Goal: Feedback & Contribution: Leave review/rating

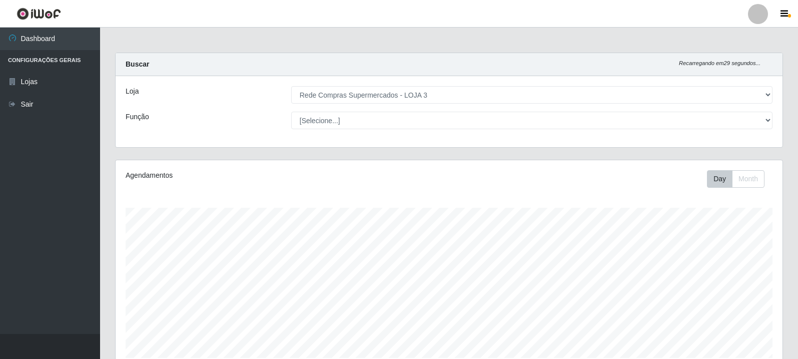
select select "162"
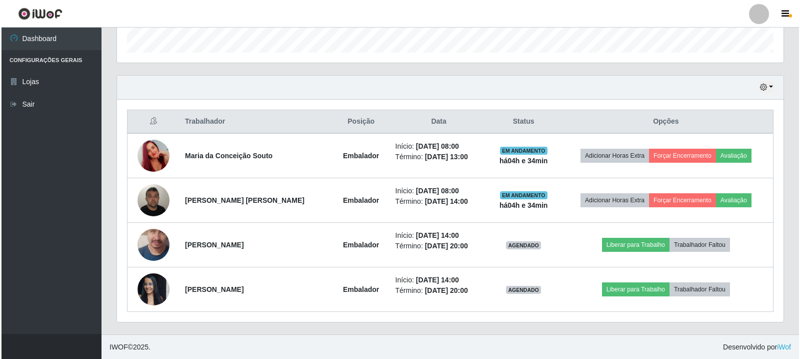
scroll to position [306, 0]
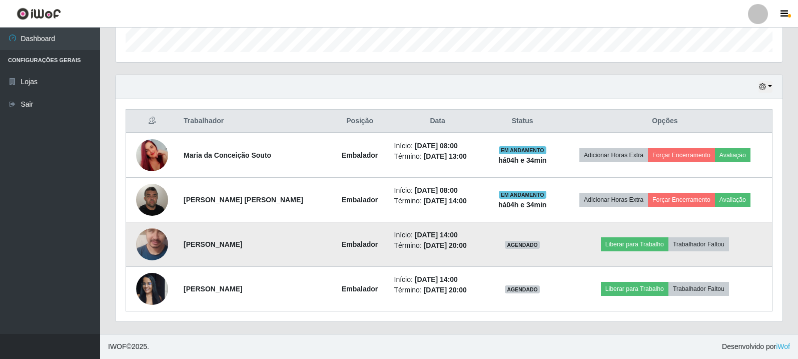
click at [164, 240] on img at bounding box center [152, 244] width 32 height 73
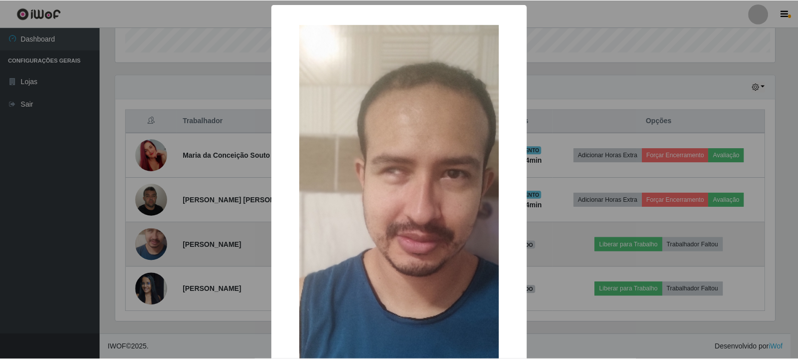
scroll to position [208, 662]
click at [164, 240] on div "× OK Cancel" at bounding box center [400, 179] width 800 height 359
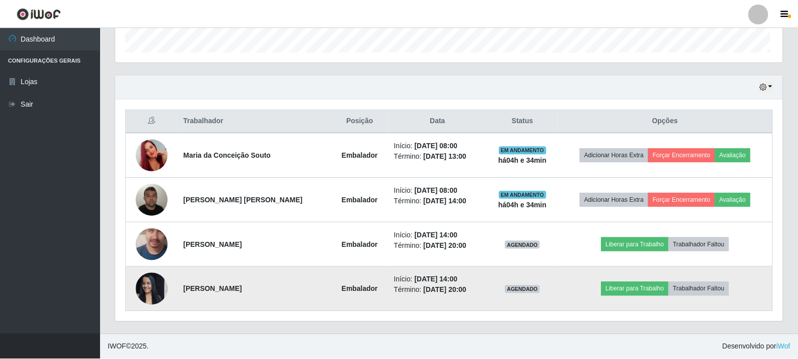
scroll to position [208, 667]
click at [161, 281] on img at bounding box center [152, 288] width 32 height 43
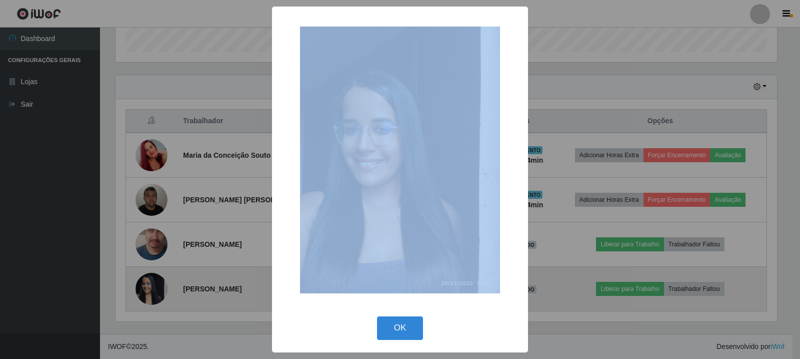
click at [161, 281] on div "× OK Cancel" at bounding box center [400, 179] width 800 height 359
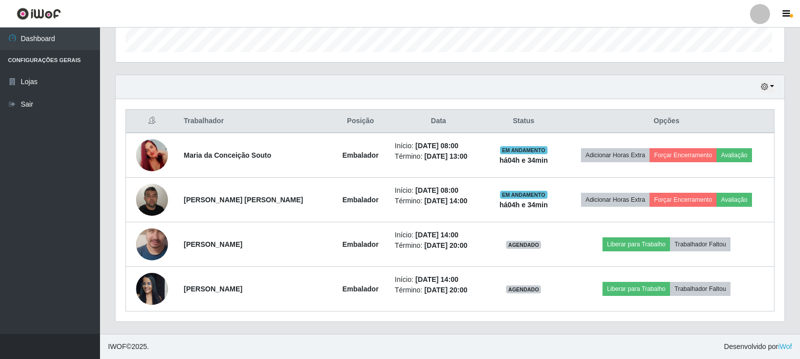
scroll to position [208, 667]
click at [325, 98] on div "Hoje 1 dia 3 dias 1 Semana Não encerrados" at bounding box center [449, 87] width 667 height 24
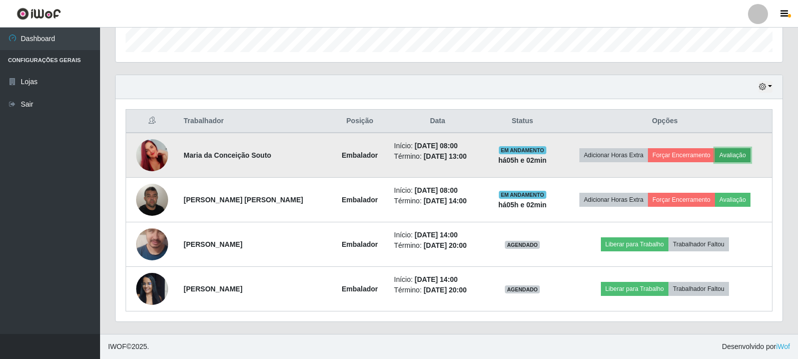
click at [734, 154] on button "Avaliação" at bounding box center [733, 155] width 36 height 14
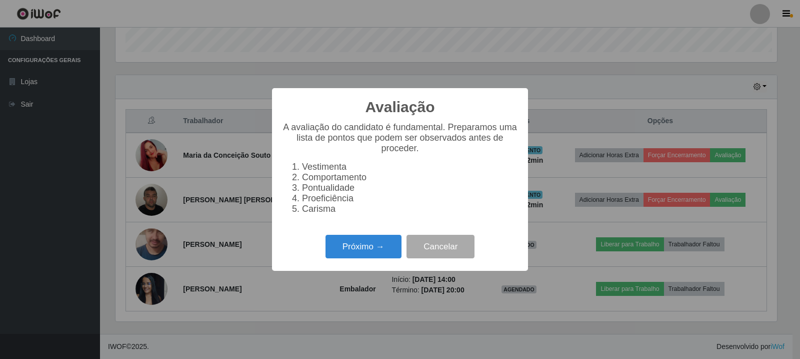
scroll to position [208, 662]
click at [374, 246] on button "Próximo →" at bounding box center [364, 247] width 76 height 24
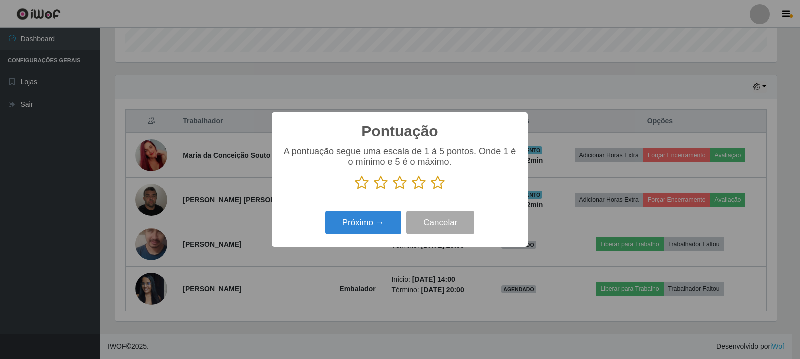
scroll to position [499860, 499406]
drag, startPoint x: 374, startPoint y: 246, endPoint x: 329, endPoint y: 146, distance: 110.1
click at [329, 146] on p "A pontuação segue uma escala de 1 à 5 pontos. Onde 1 é o mínimo e 5 é o máximo." at bounding box center [400, 156] width 236 height 21
click at [438, 183] on icon at bounding box center [438, 182] width 14 height 15
click at [431, 190] on input "radio" at bounding box center [431, 190] width 0 height 0
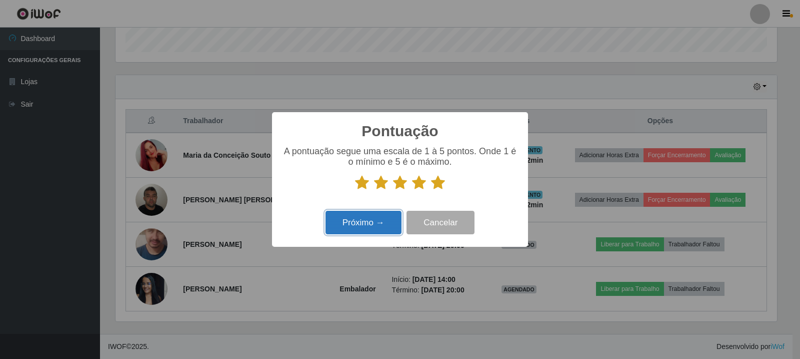
click at [360, 216] on button "Próximo →" at bounding box center [364, 223] width 76 height 24
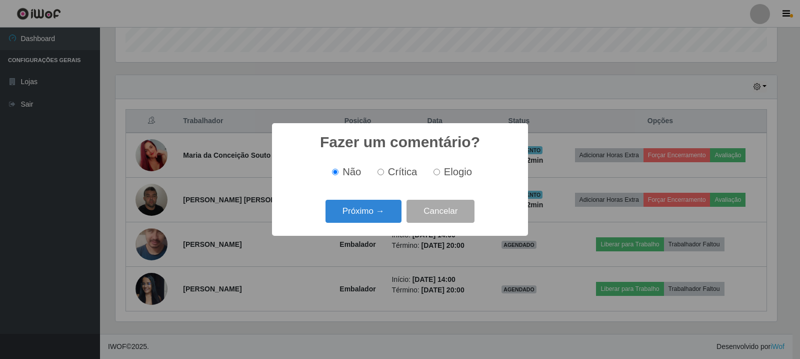
click at [457, 171] on span "Elogio" at bounding box center [458, 171] width 28 height 11
click at [440, 171] on input "Elogio" at bounding box center [437, 172] width 7 height 7
radio input "true"
click at [365, 205] on button "Próximo →" at bounding box center [364, 212] width 76 height 24
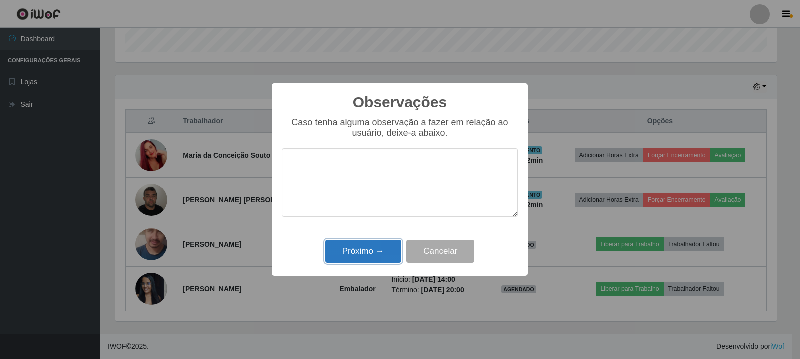
click at [370, 256] on button "Próximo →" at bounding box center [364, 252] width 76 height 24
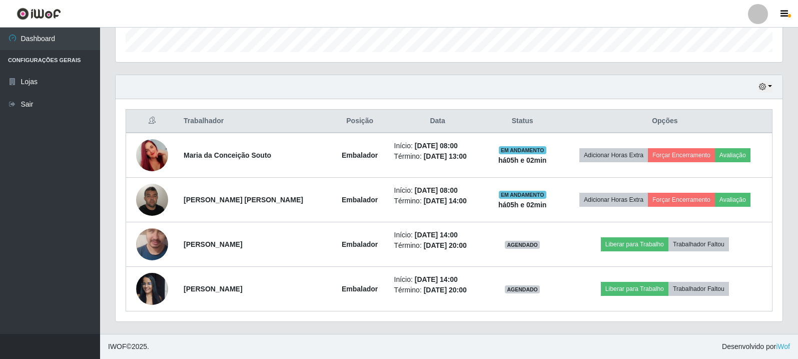
scroll to position [208, 667]
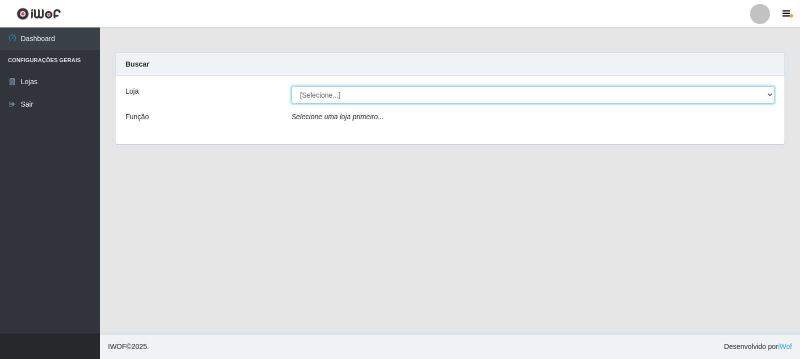
click at [437, 91] on select "[Selecione...] Rede Compras Supermercados - LOJA 3" at bounding box center [533, 95] width 483 height 18
select select "162"
click at [292, 86] on select "[Selecione...] Rede Compras Supermercados - LOJA 3" at bounding box center [533, 95] width 483 height 18
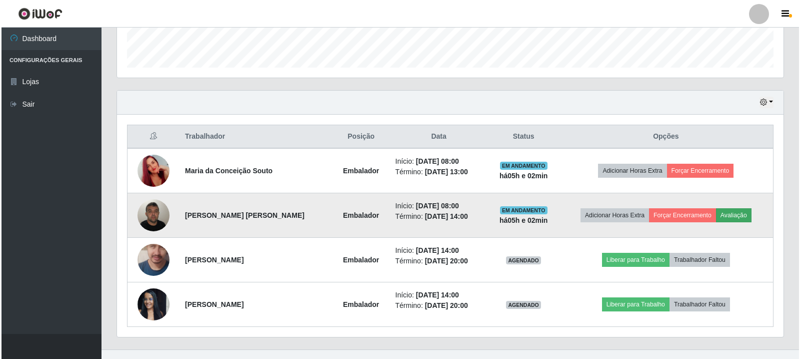
scroll to position [306, 0]
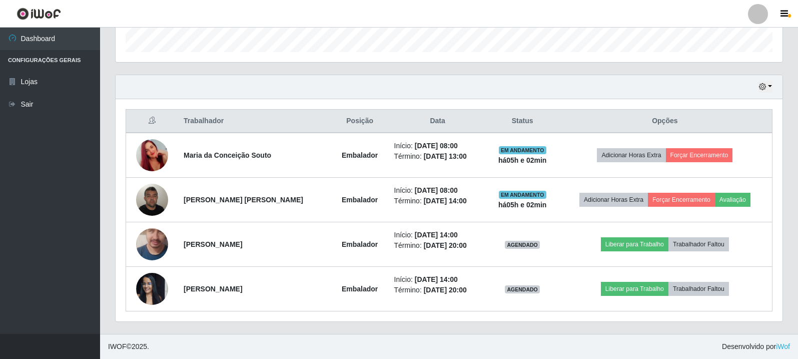
click at [547, 97] on div "Hoje 1 dia 3 dias 1 Semana Não encerrados" at bounding box center [449, 87] width 667 height 24
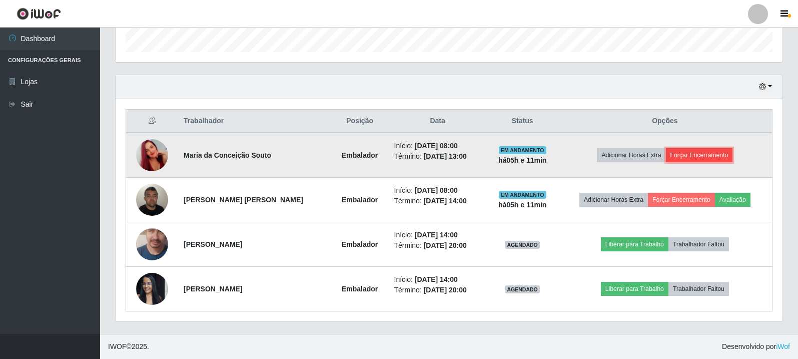
click at [685, 155] on button "Forçar Encerramento" at bounding box center [699, 155] width 67 height 14
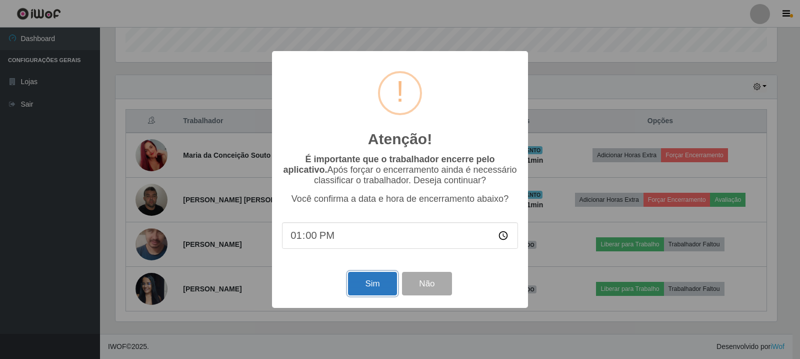
click at [385, 285] on button "Sim" at bounding box center [372, 284] width 49 height 24
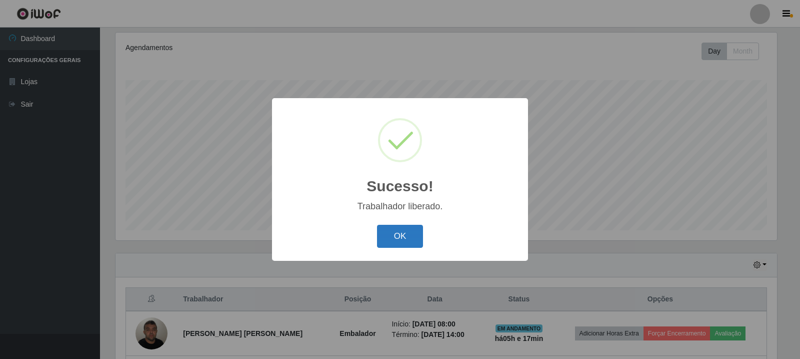
click at [414, 237] on button "OK" at bounding box center [400, 237] width 47 height 24
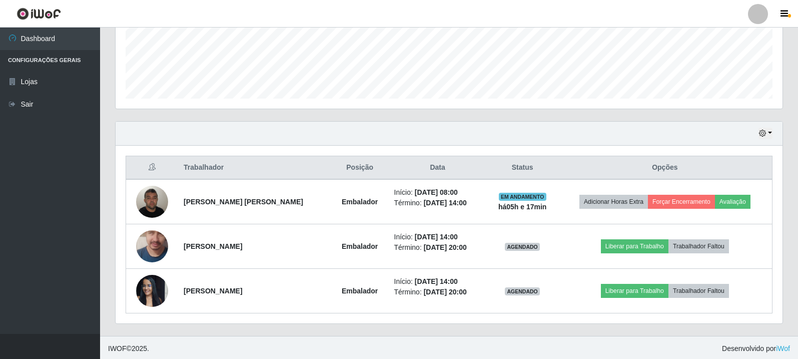
scroll to position [261, 0]
